Goal: Information Seeking & Learning: Check status

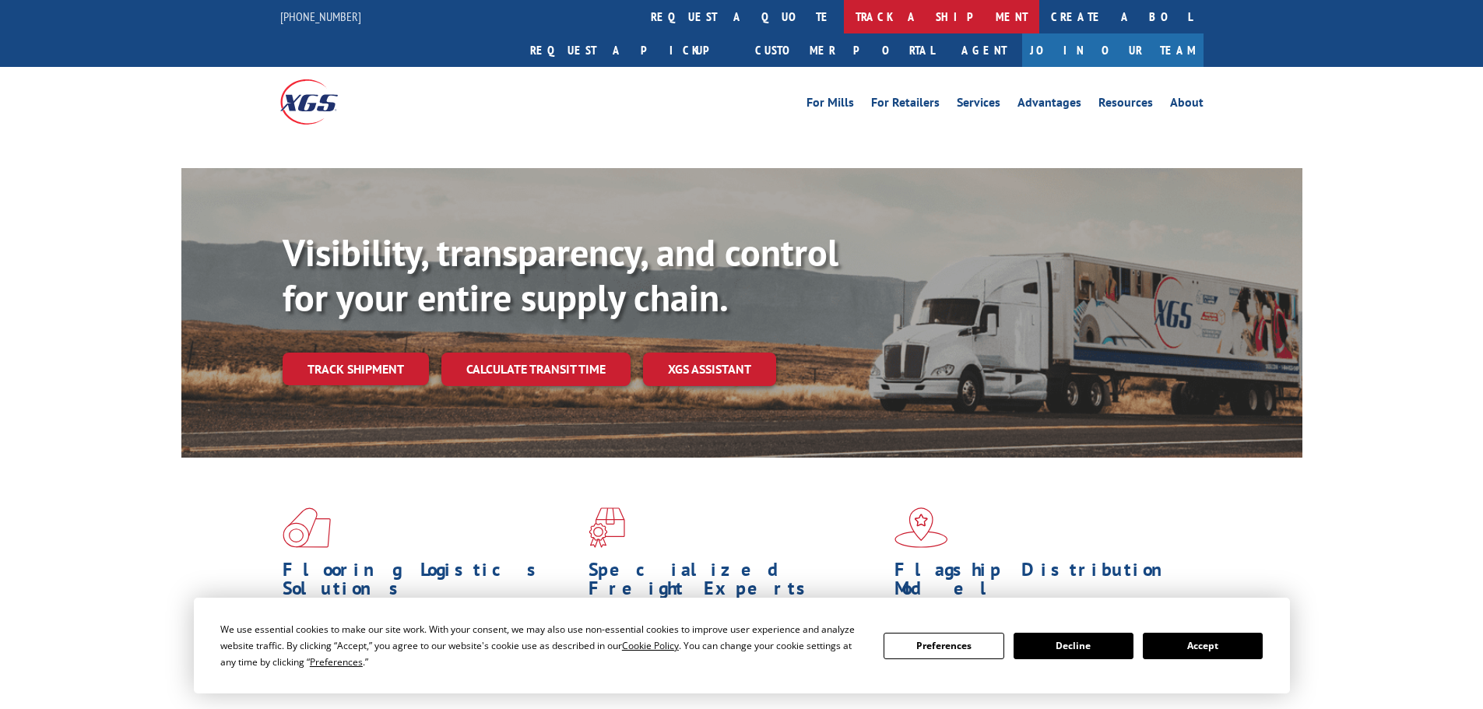
click at [844, 16] on link "track a shipment" at bounding box center [941, 16] width 195 height 33
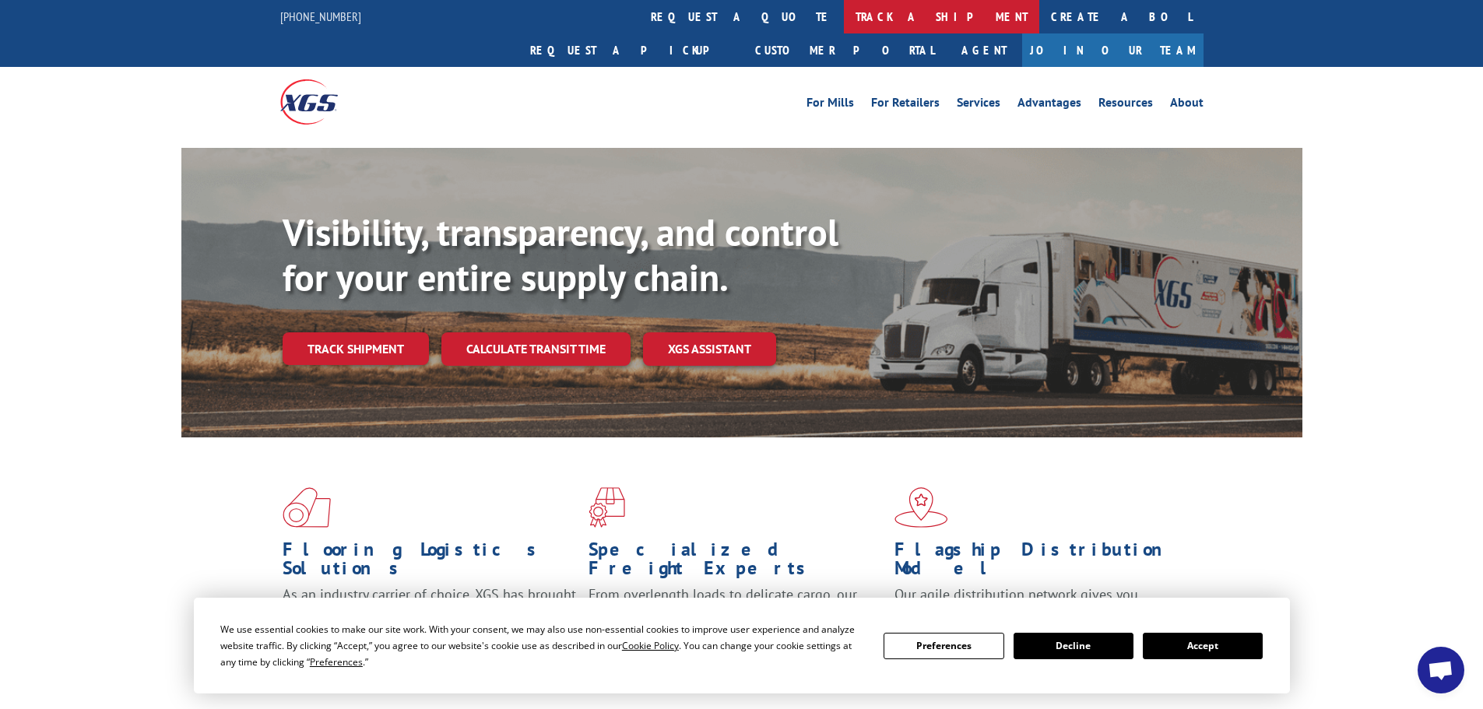
click at [844, 21] on link "track a shipment" at bounding box center [941, 16] width 195 height 33
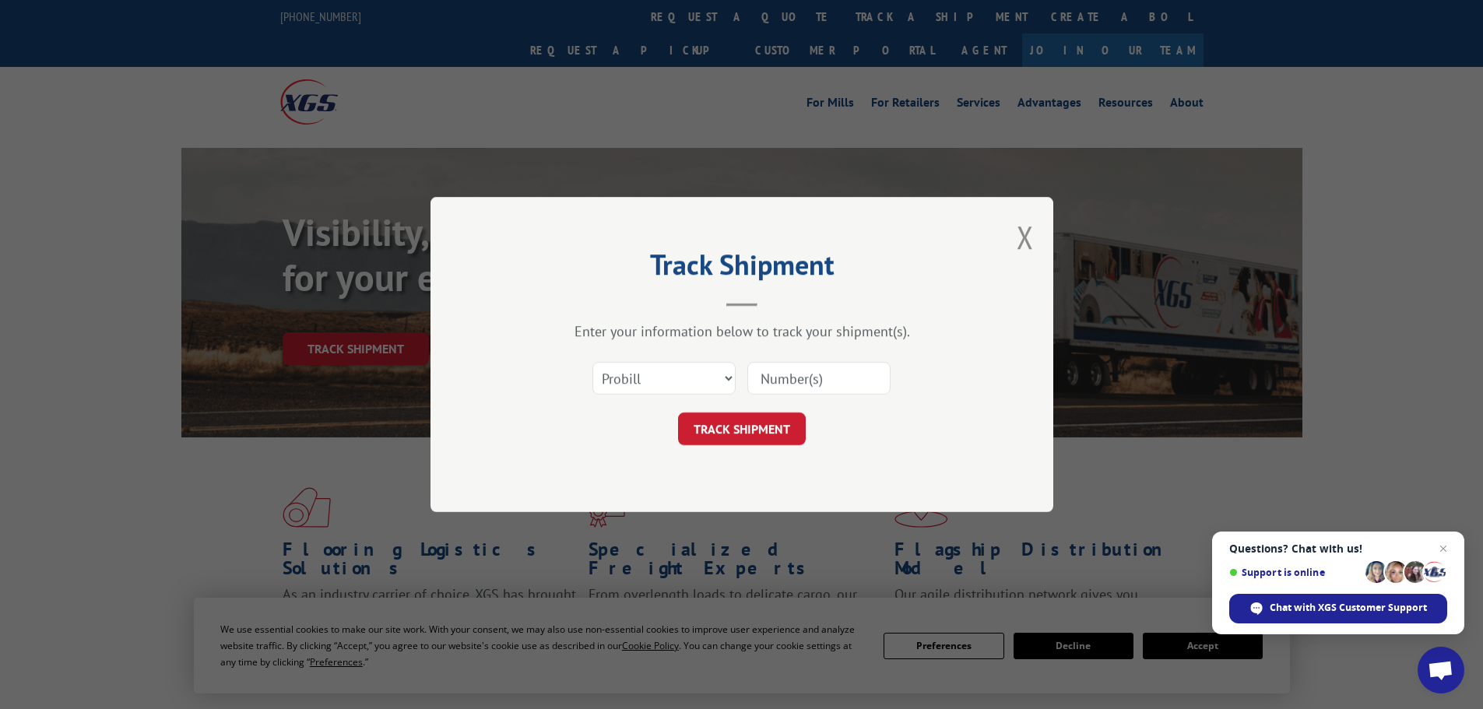
click at [783, 376] on input at bounding box center [819, 378] width 143 height 33
paste input "5589546"
type input "5589546"
click at [679, 376] on select "Select category... Probill BOL PO" at bounding box center [664, 378] width 143 height 33
select select "bol"
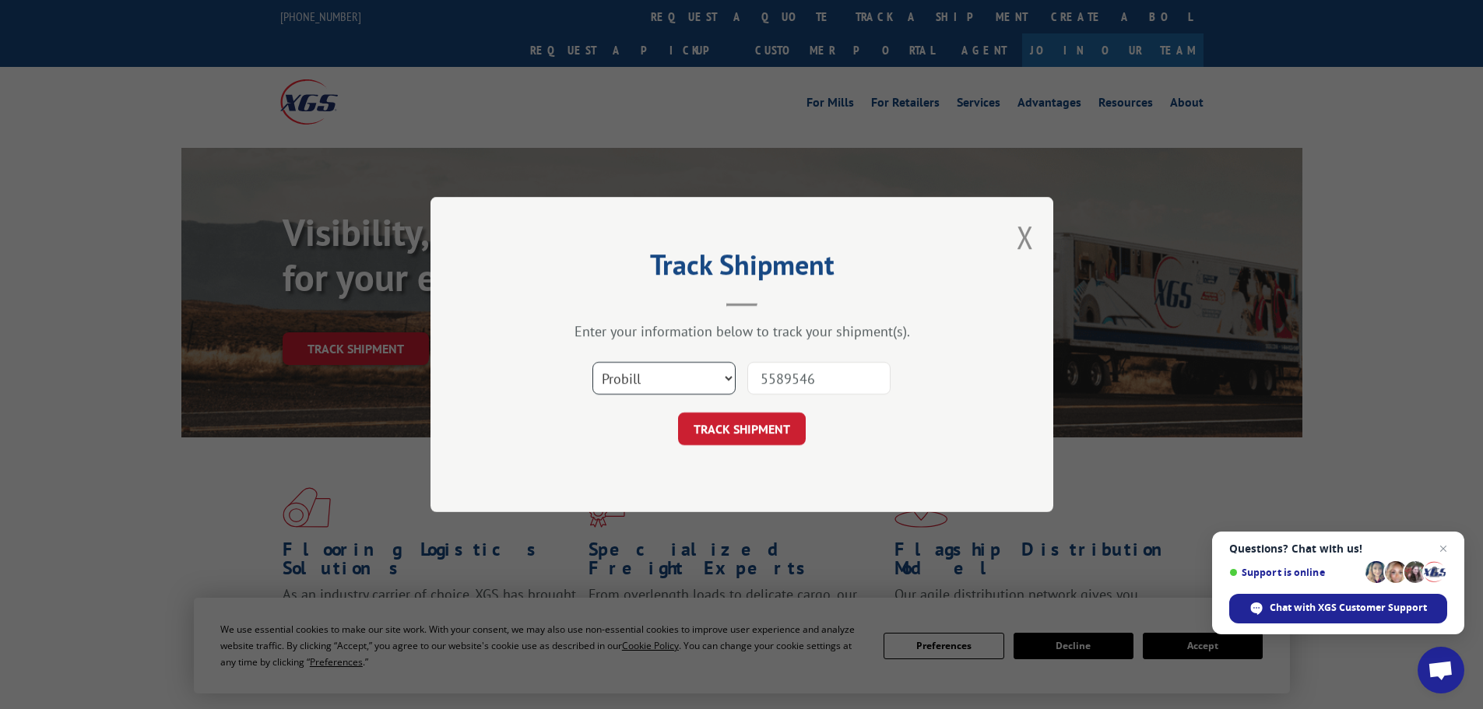
click at [593, 362] on select "Select category... Probill BOL PO" at bounding box center [664, 378] width 143 height 33
click at [769, 423] on button "TRACK SHIPMENT" at bounding box center [742, 429] width 128 height 33
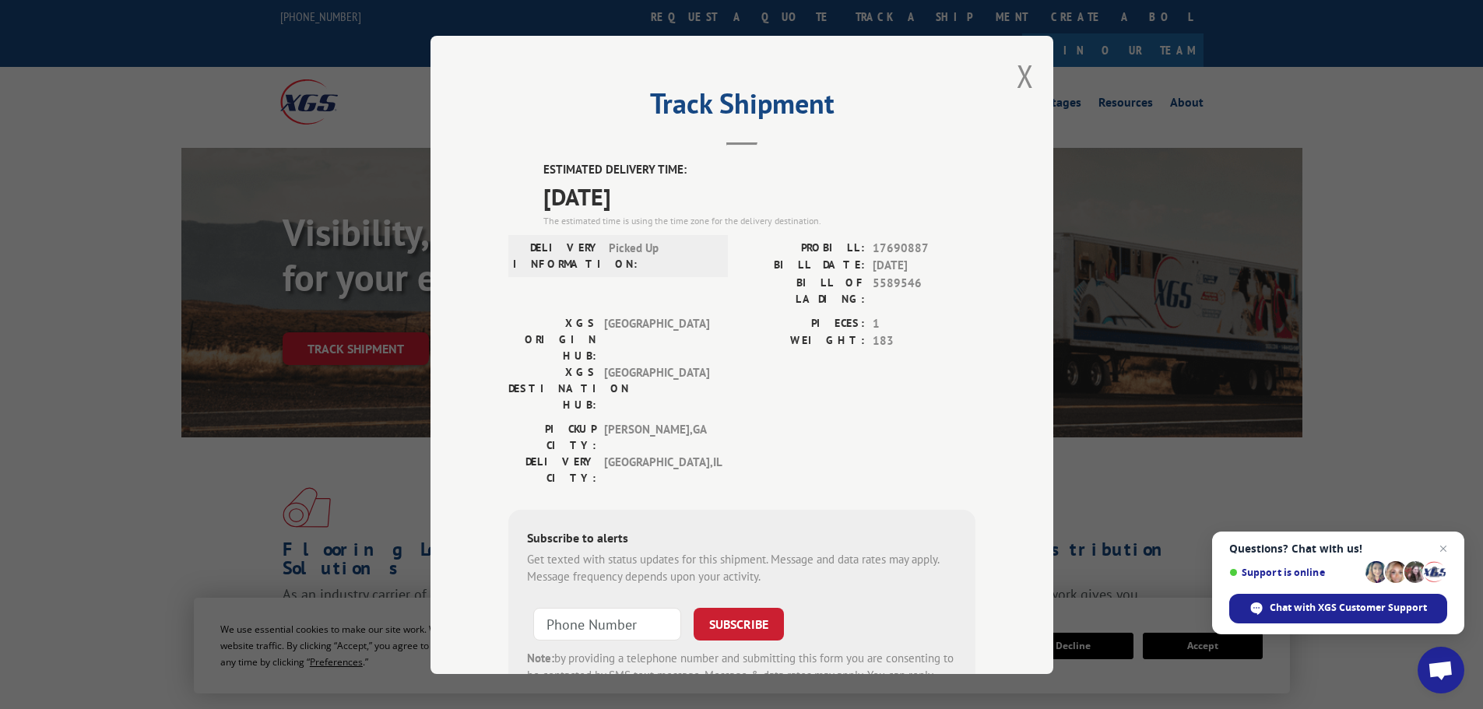
click at [1030, 69] on div "Track Shipment ESTIMATED DELIVERY TIME: [DATE] The estimated time is using the …" at bounding box center [742, 355] width 623 height 638
click at [1017, 86] on button "Close modal" at bounding box center [1025, 75] width 17 height 41
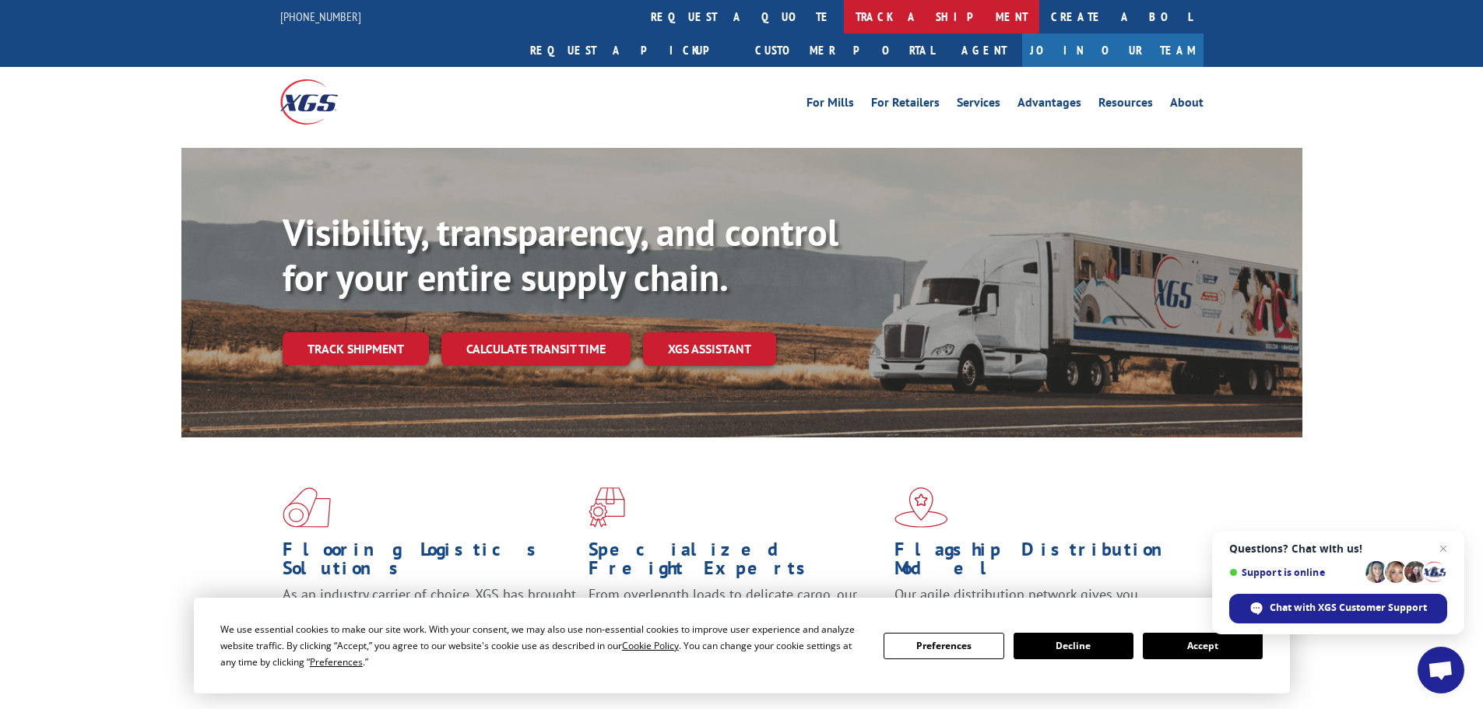
click at [844, 24] on link "track a shipment" at bounding box center [941, 16] width 195 height 33
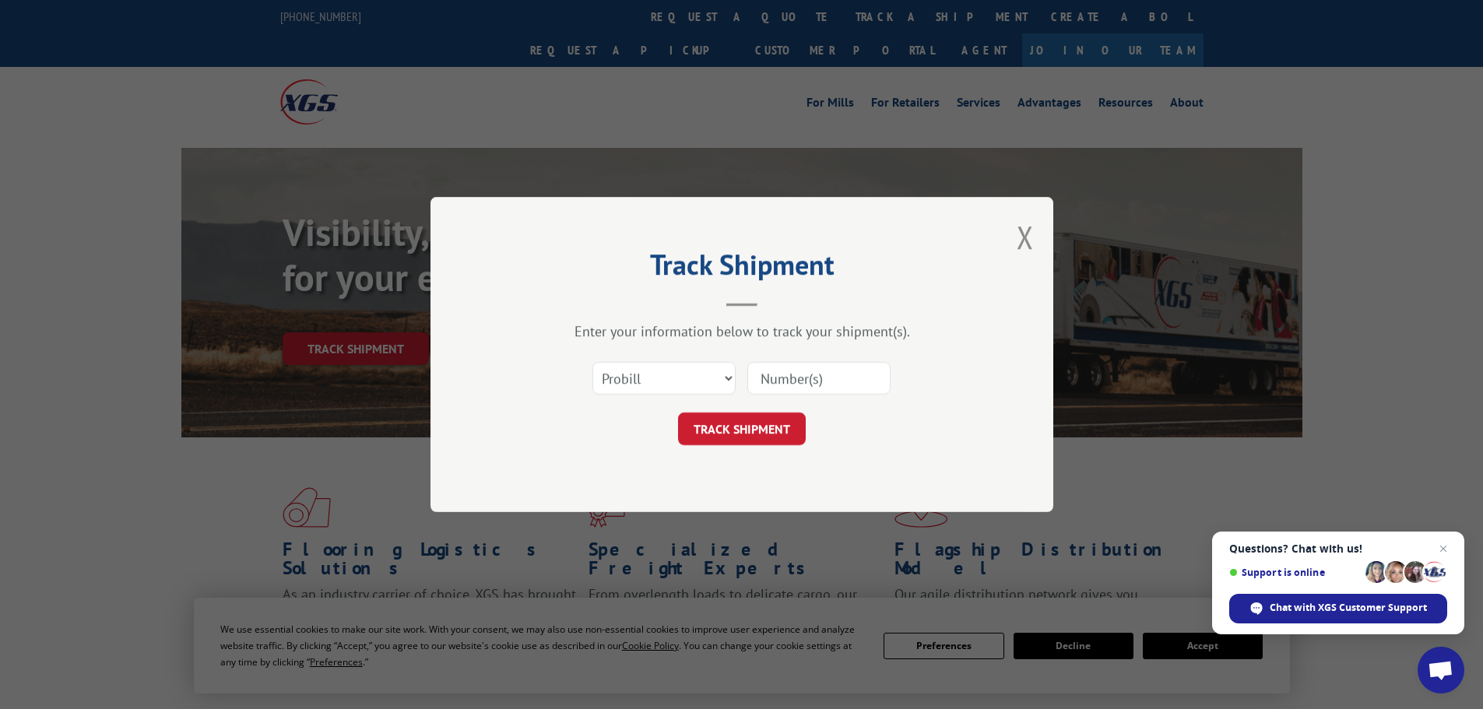
click at [804, 371] on input at bounding box center [819, 378] width 143 height 33
paste input "5549185"
type input "5549185"
drag, startPoint x: 664, startPoint y: 384, endPoint x: 659, endPoint y: 398, distance: 15.0
click at [659, 398] on div "Select category... Probill BOL PO 5549185" at bounding box center [741, 378] width 467 height 51
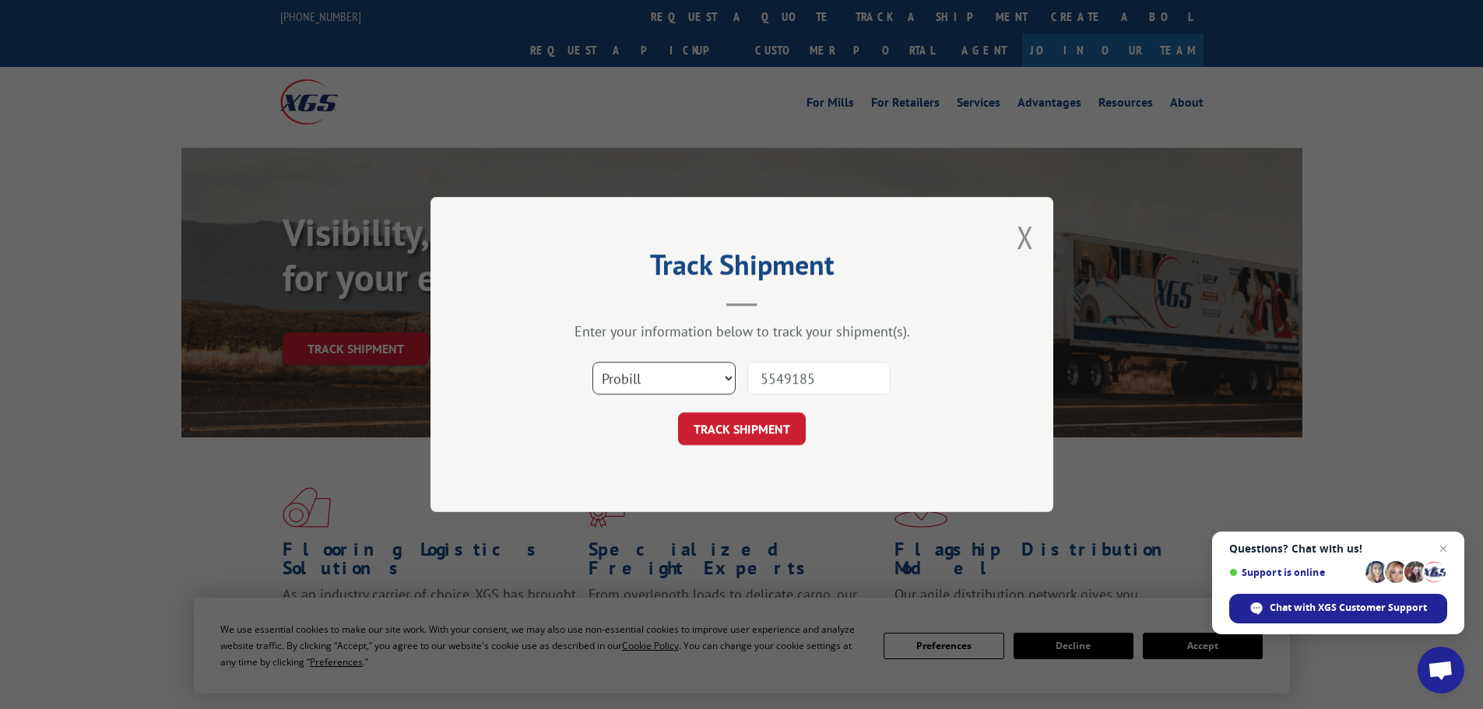
select select "bol"
click at [593, 362] on select "Select category... Probill BOL PO" at bounding box center [664, 378] width 143 height 33
click at [741, 438] on button "TRACK SHIPMENT" at bounding box center [742, 429] width 128 height 33
